Goal: Check status: Check status

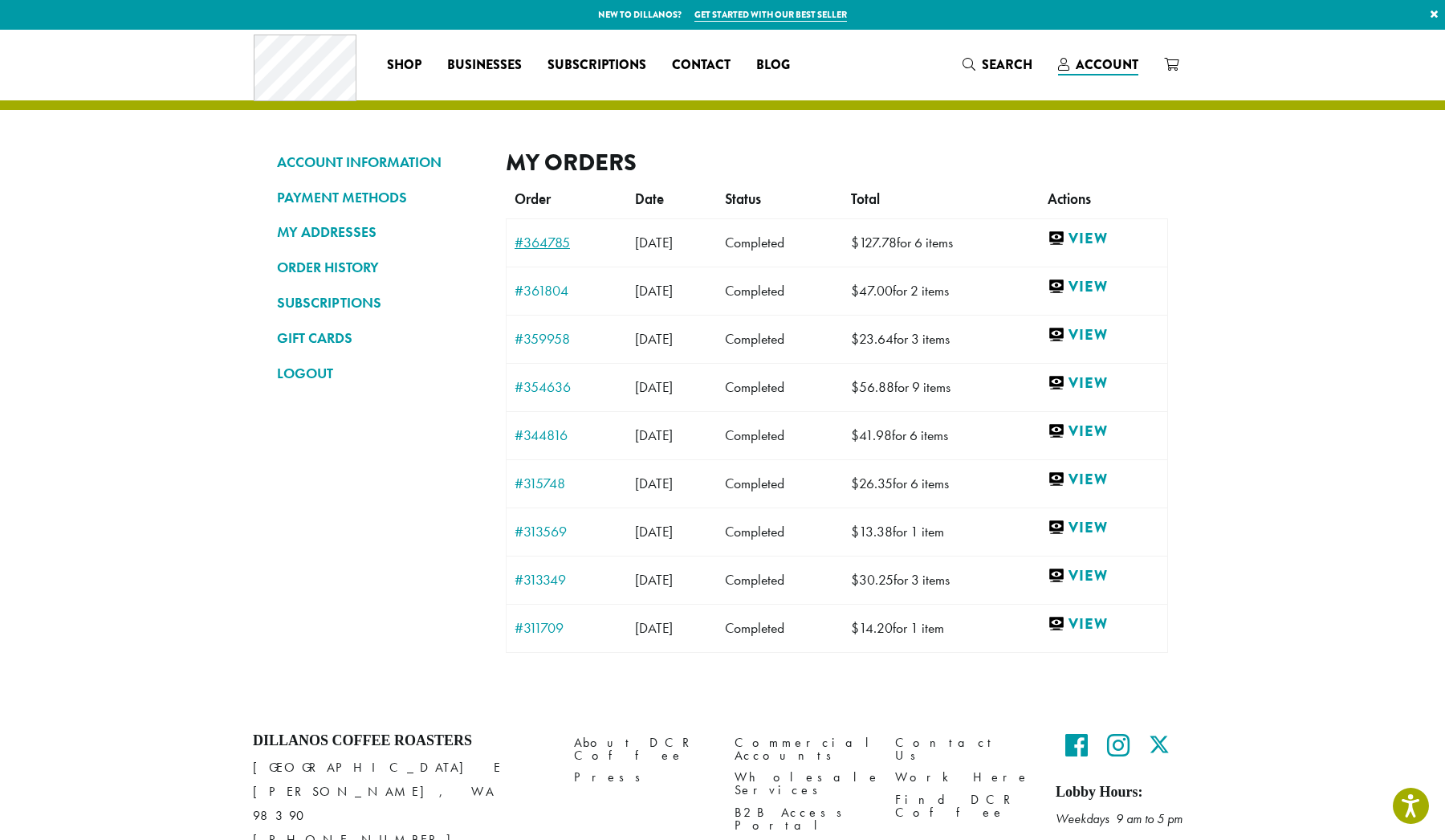
click at [557, 243] on link "#364785" at bounding box center [566, 242] width 104 height 15
click at [1112, 237] on link "View" at bounding box center [1103, 238] width 111 height 20
